Goal: Task Accomplishment & Management: Manage account settings

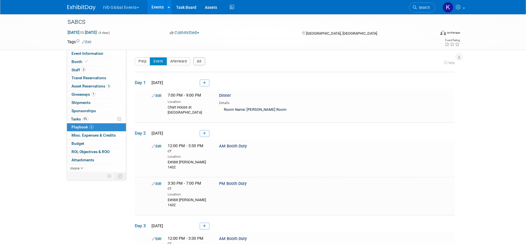
click at [469, 241] on div "SABCS Dec 9, 2025 to Dec 12, 2025 (4 days) Dec 9, 2025 to Dec 12, 2025 Committe…" at bounding box center [263, 194] width 526 height 360
click at [469, 242] on div "SABCS Dec 9, 2025 to Dec 12, 2025 (4 days) Dec 9, 2025 to Dec 12, 2025 Committe…" at bounding box center [263, 194] width 526 height 360
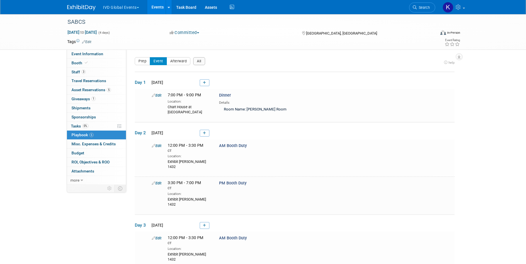
click at [128, 10] on button "IVD Global Events" at bounding box center [124, 6] width 44 height 12
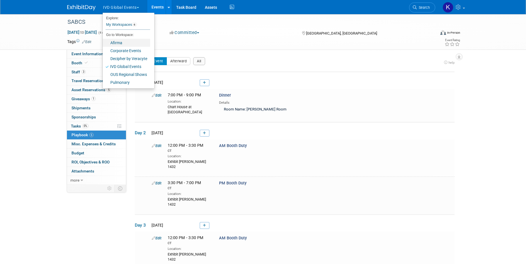
click at [126, 42] on link "Afirma" at bounding box center [126, 43] width 47 height 8
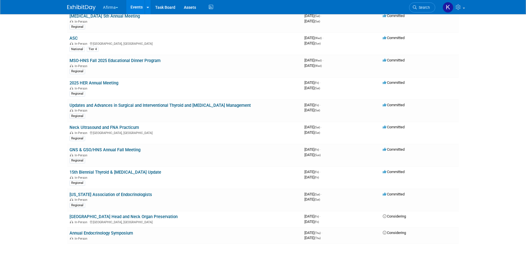
scroll to position [246, 0]
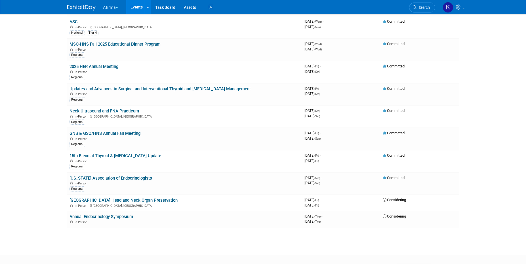
click at [117, 9] on button "Afirma" at bounding box center [113, 6] width 23 height 12
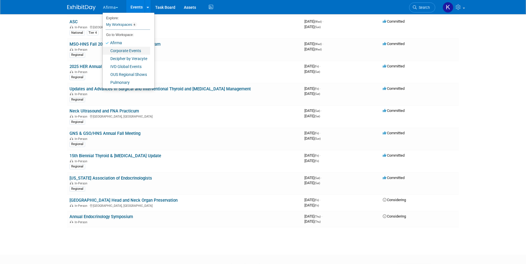
click at [119, 51] on link "Corporate Events" at bounding box center [126, 51] width 47 height 8
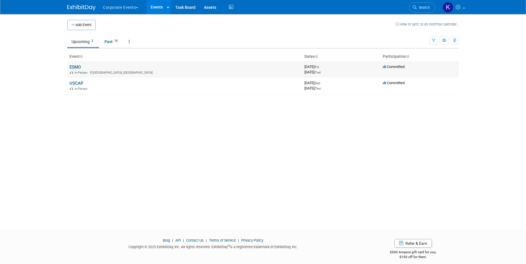
click at [80, 68] on link "ESMO" at bounding box center [74, 67] width 11 height 5
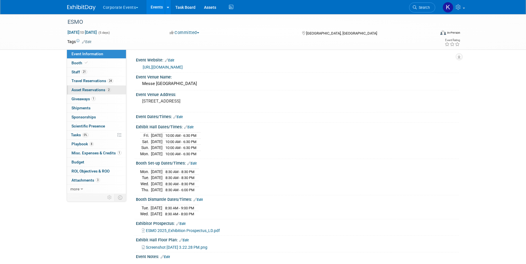
click at [93, 90] on span "Asset Reservations 2" at bounding box center [90, 90] width 39 height 5
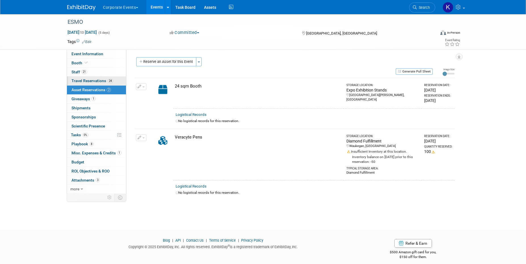
click at [90, 79] on span "Travel Reservations 24" at bounding box center [92, 81] width 42 height 5
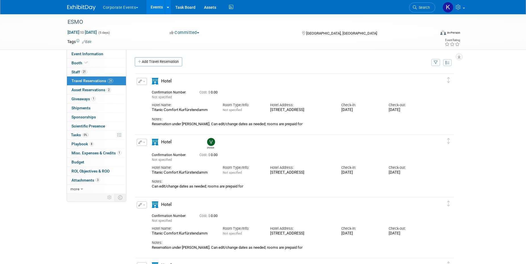
click at [137, 83] on button "button" at bounding box center [142, 81] width 10 height 7
click at [151, 98] on span "Delete Reservation" at bounding box center [164, 100] width 35 height 5
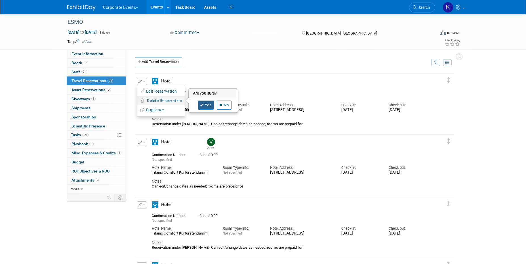
click at [208, 106] on link "Yes" at bounding box center [206, 105] width 16 height 9
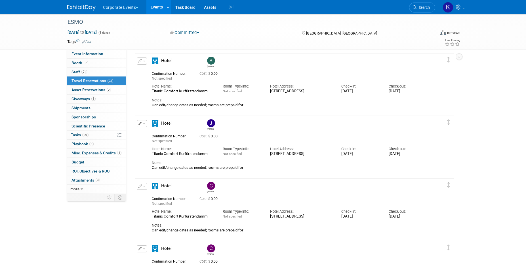
scroll to position [900, 0]
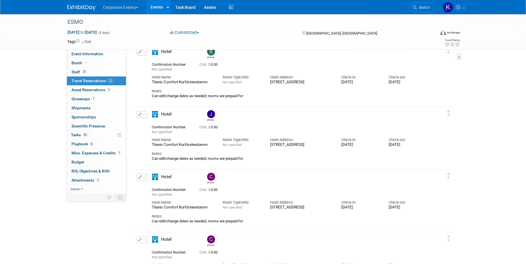
click at [210, 113] on img at bounding box center [211, 114] width 8 height 8
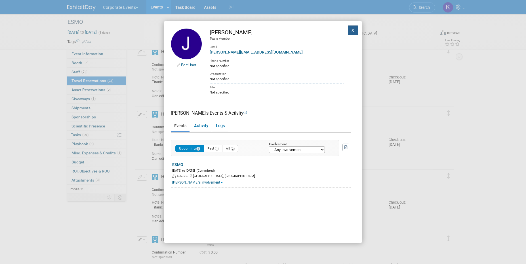
click at [354, 27] on button "X" at bounding box center [353, 31] width 10 height 10
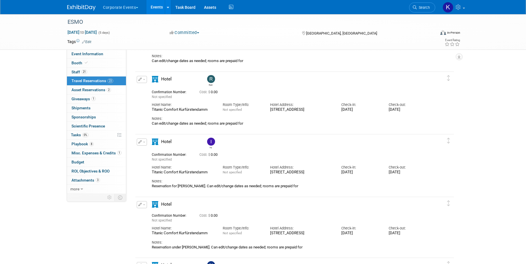
scroll to position [546, 0]
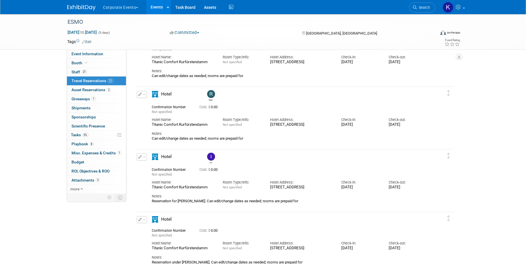
click at [140, 158] on icon "button" at bounding box center [140, 156] width 4 height 3
click at [146, 165] on button "Edit Reservation" at bounding box center [161, 167] width 48 height 8
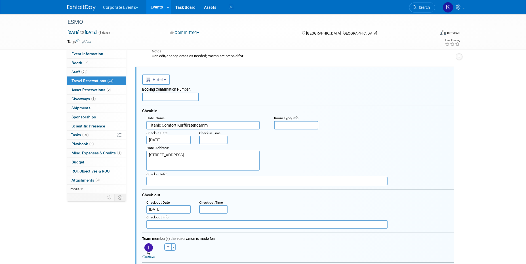
scroll to position [0, 0]
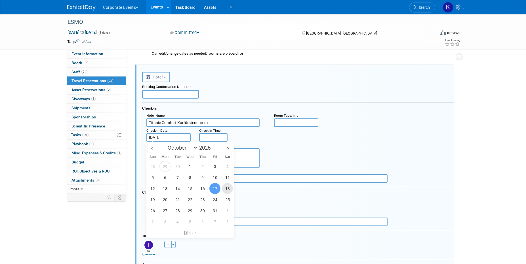
click at [228, 187] on span "18" at bounding box center [227, 188] width 11 height 11
type input "Oct 18, 2025"
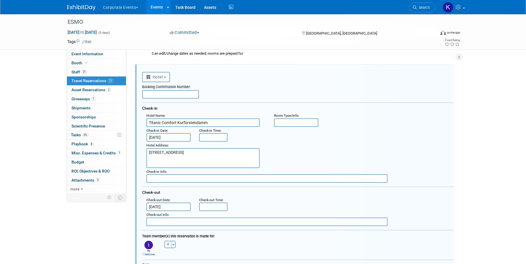
click at [183, 207] on input "Oct 21, 2025" at bounding box center [168, 207] width 44 height 9
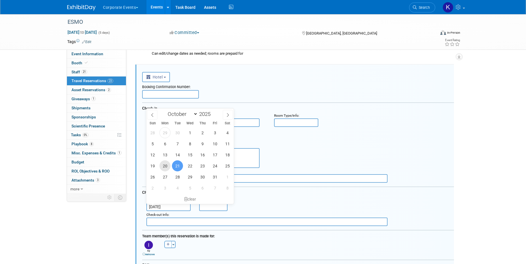
click at [167, 167] on span "20" at bounding box center [164, 165] width 11 height 11
type input "Oct 20, 2025"
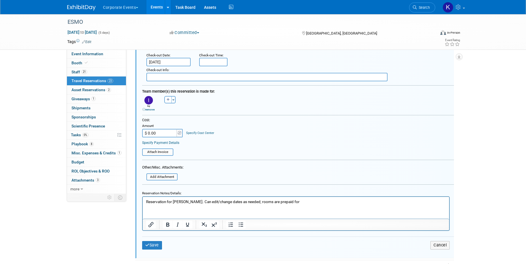
scroll to position [778, 0]
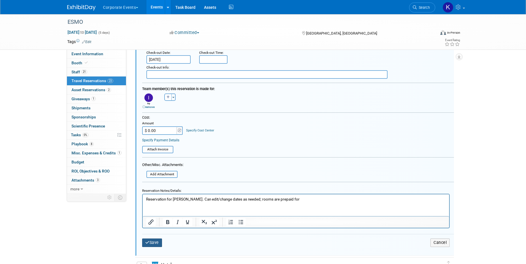
click at [160, 244] on button "Save" at bounding box center [152, 243] width 20 height 8
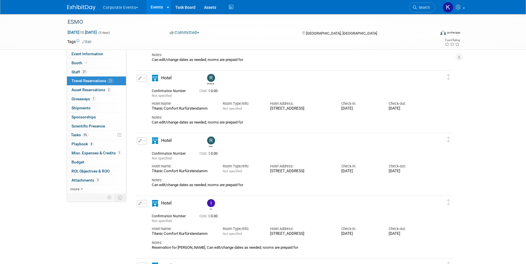
scroll to position [500, 0]
click at [213, 139] on img at bounding box center [211, 140] width 8 height 8
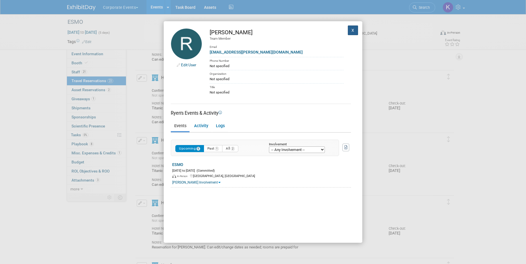
click at [353, 29] on button "X" at bounding box center [353, 31] width 10 height 10
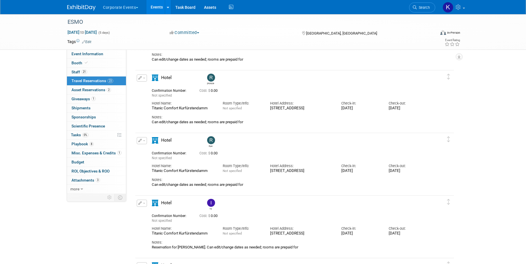
click at [143, 141] on span "button" at bounding box center [144, 140] width 2 height 1
click at [148, 147] on button "Edit Reservation" at bounding box center [161, 151] width 48 height 8
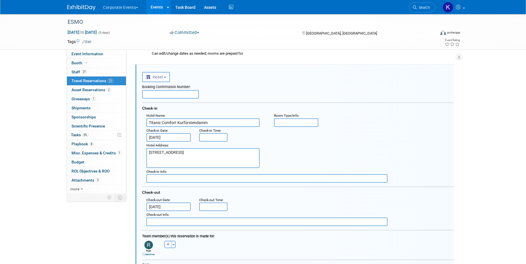
scroll to position [0, 0]
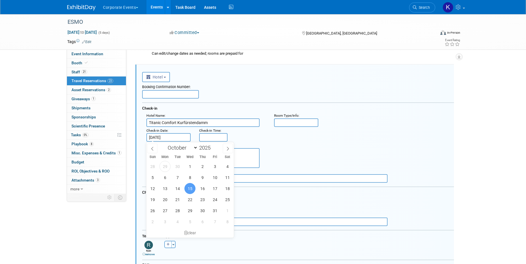
click at [162, 140] on input "Oct 15, 2025" at bounding box center [168, 137] width 44 height 9
click at [180, 191] on span "14" at bounding box center [177, 188] width 11 height 11
type input "Oct 14, 2025"
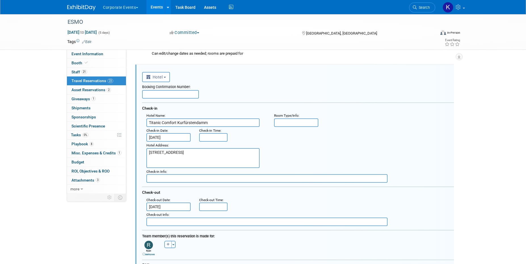
click at [176, 207] on input "Oct 21, 2025" at bounding box center [168, 207] width 44 height 9
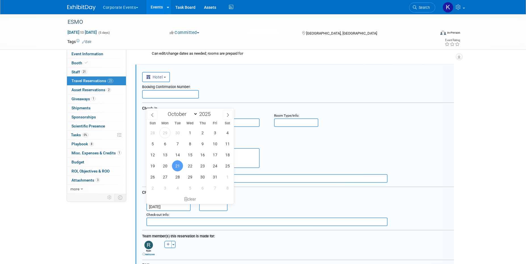
click at [170, 161] on div "28 29 30 1 2 3 4 5 6 7 8 9 10 11 12 13 14 15 16 17 18 19 20 21 22 23 24 25 26 2…" at bounding box center [189, 160] width 87 height 66
click at [166, 165] on span "20" at bounding box center [164, 165] width 11 height 11
type input "Oct 20, 2025"
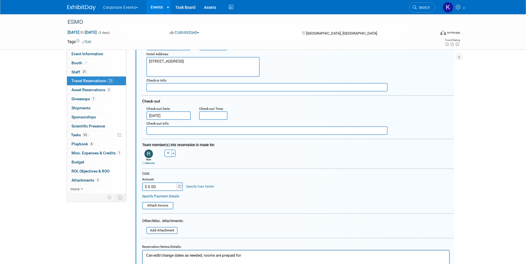
scroll to position [755, 0]
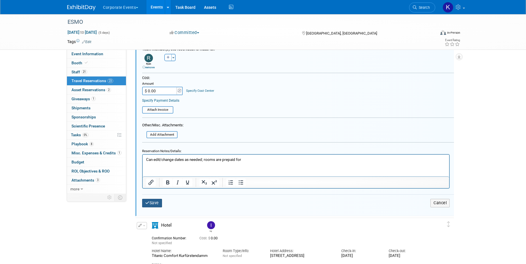
click at [150, 205] on button "Save" at bounding box center [152, 203] width 20 height 8
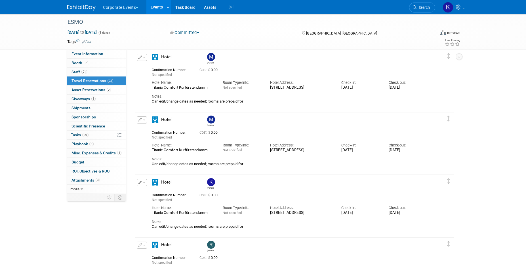
scroll to position [332, 0]
click at [210, 119] on img at bounding box center [211, 120] width 8 height 8
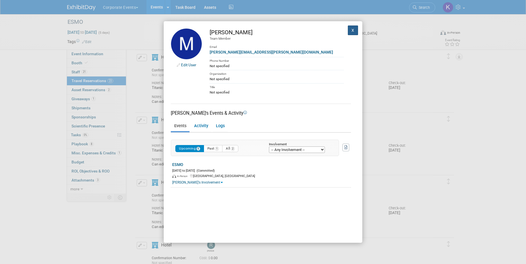
click at [351, 31] on button "X" at bounding box center [353, 31] width 10 height 10
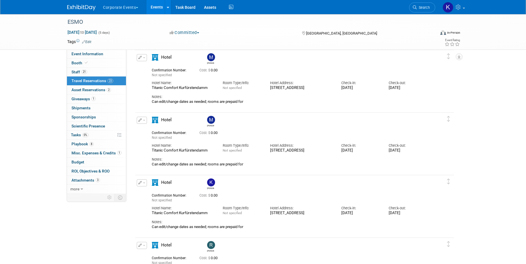
click at [140, 119] on icon "button" at bounding box center [140, 120] width 4 height 3
click at [147, 130] on button "Edit Reservation" at bounding box center [161, 130] width 48 height 8
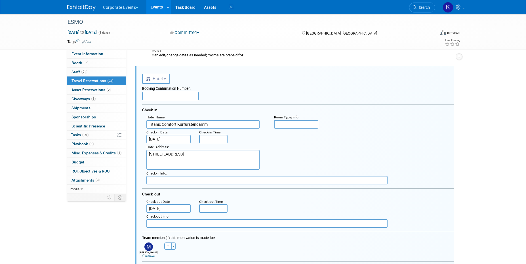
scroll to position [380, 0]
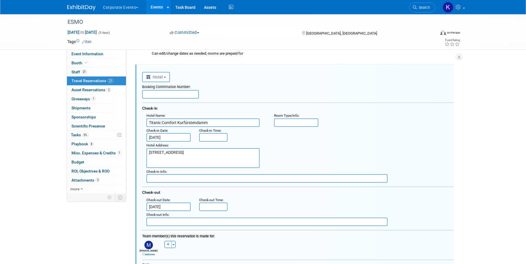
click at [166, 138] on input "Oct 15, 2025" at bounding box center [168, 137] width 44 height 9
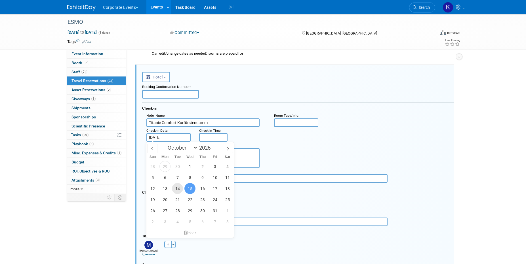
click at [178, 188] on span "14" at bounding box center [177, 188] width 11 height 11
type input "Oct 14, 2025"
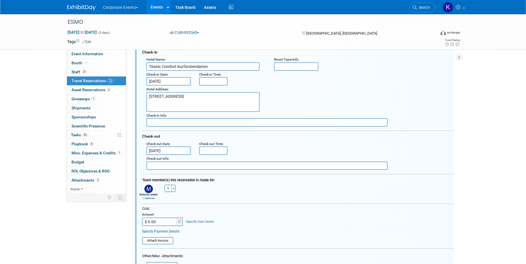
scroll to position [470, 0]
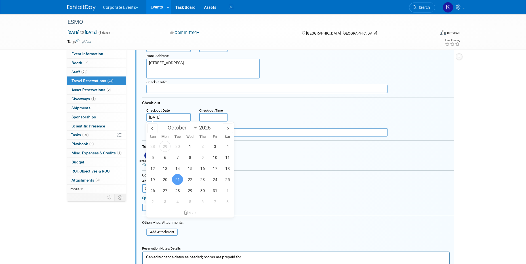
click at [183, 115] on input "Oct 21, 2025" at bounding box center [168, 117] width 44 height 9
click at [163, 181] on span "20" at bounding box center [164, 179] width 11 height 11
type input "Oct 20, 2025"
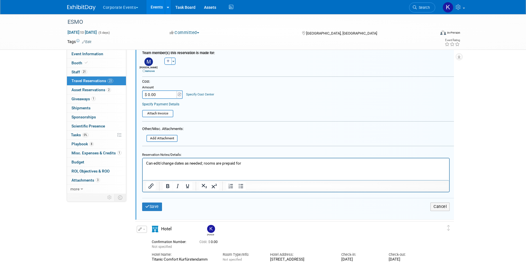
scroll to position [589, 0]
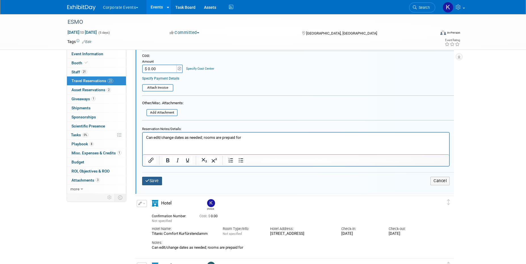
click at [157, 179] on button "Save" at bounding box center [152, 181] width 20 height 8
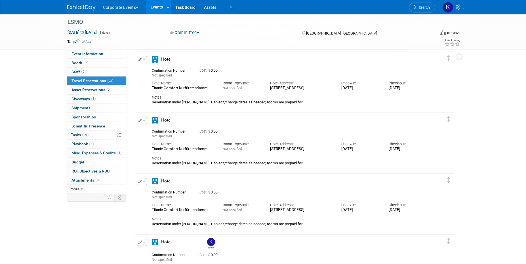
scroll to position [94, 0]
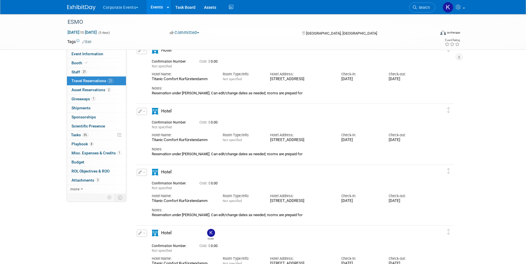
click at [142, 111] on button "button" at bounding box center [142, 111] width 10 height 7
click at [145, 119] on button "Edit Reservation" at bounding box center [161, 121] width 48 height 8
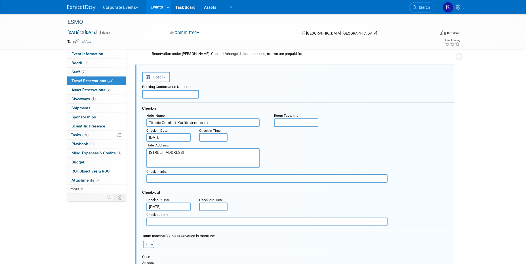
scroll to position [0, 0]
click at [162, 207] on input "Oct 17, 2025" at bounding box center [168, 207] width 44 height 9
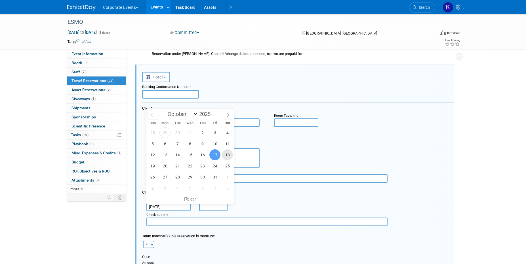
click at [227, 154] on span "18" at bounding box center [227, 154] width 11 height 11
type input "Oct 18, 2025"
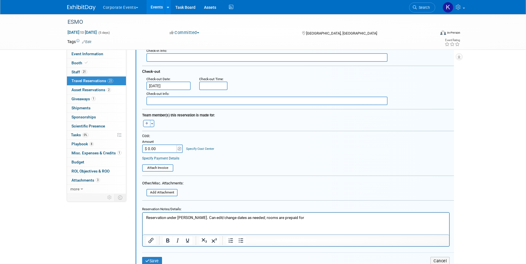
scroll to position [257, 0]
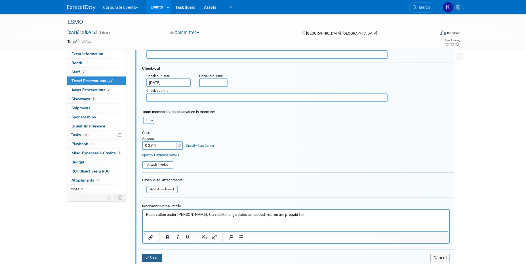
click at [153, 259] on button "Save" at bounding box center [152, 258] width 20 height 8
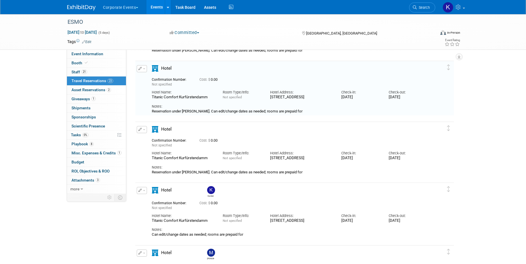
scroll to position [133, 0]
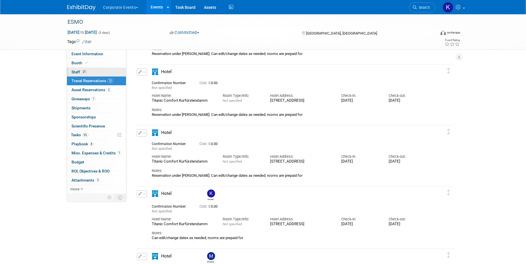
click at [94, 68] on link "21 Staff 21" at bounding box center [96, 72] width 59 height 9
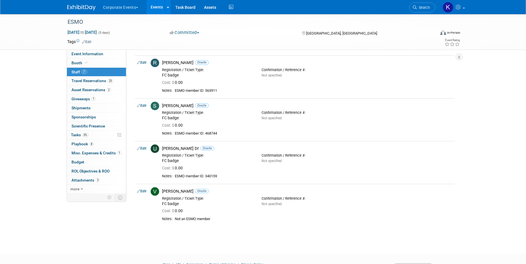
scroll to position [691, 0]
click at [99, 81] on span "Travel Reservations 23" at bounding box center [92, 81] width 42 height 5
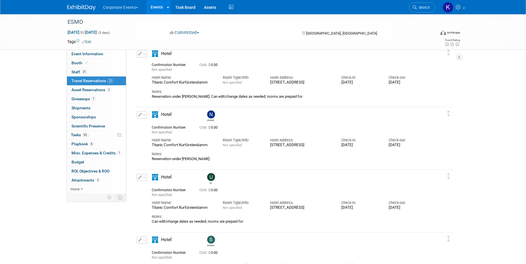
scroll to position [715, 0]
